Goal: Task Accomplishment & Management: Complete application form

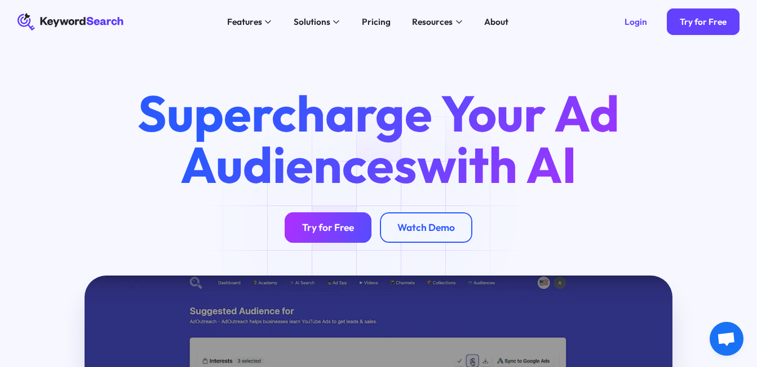
click at [325, 228] on div "Try for Free" at bounding box center [328, 228] width 52 height 12
